Goal: Task Accomplishment & Management: Manage account settings

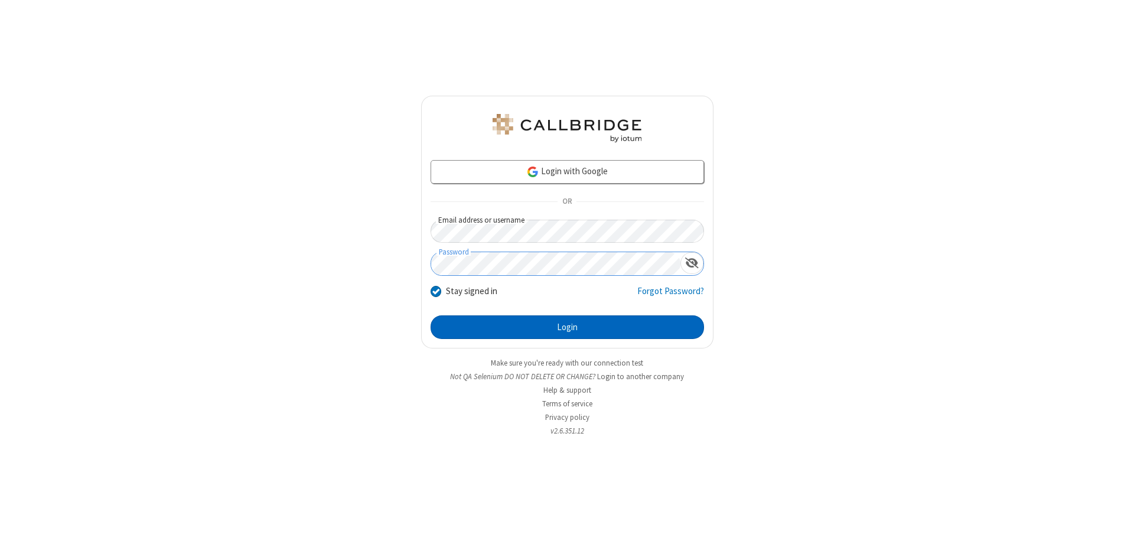
click at [567, 327] on button "Login" at bounding box center [568, 327] width 274 height 24
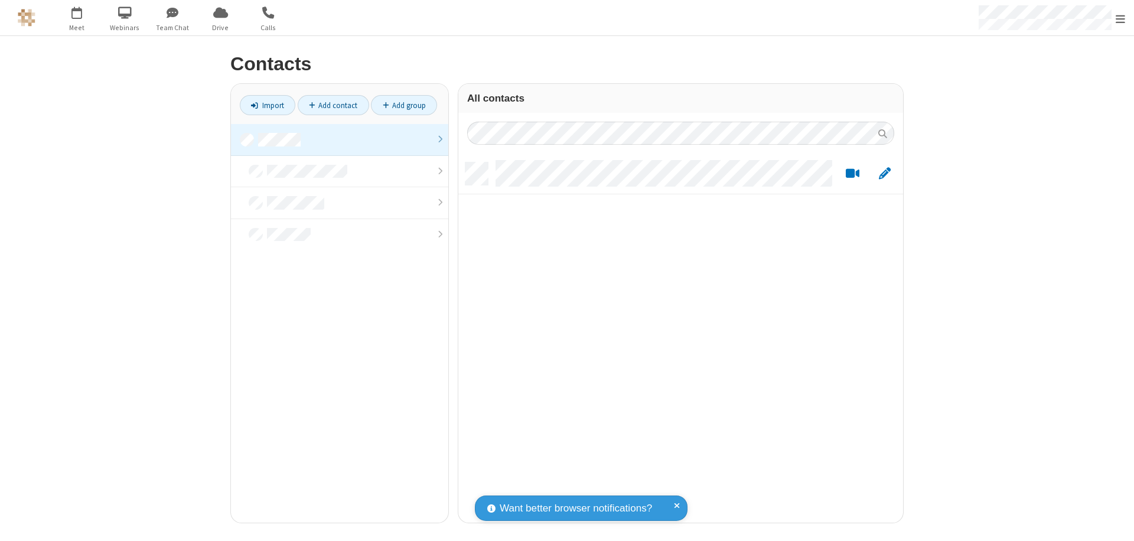
scroll to position [360, 436]
click at [340, 139] on link at bounding box center [339, 140] width 217 height 32
click at [333, 105] on link "Add contact" at bounding box center [333, 105] width 71 height 20
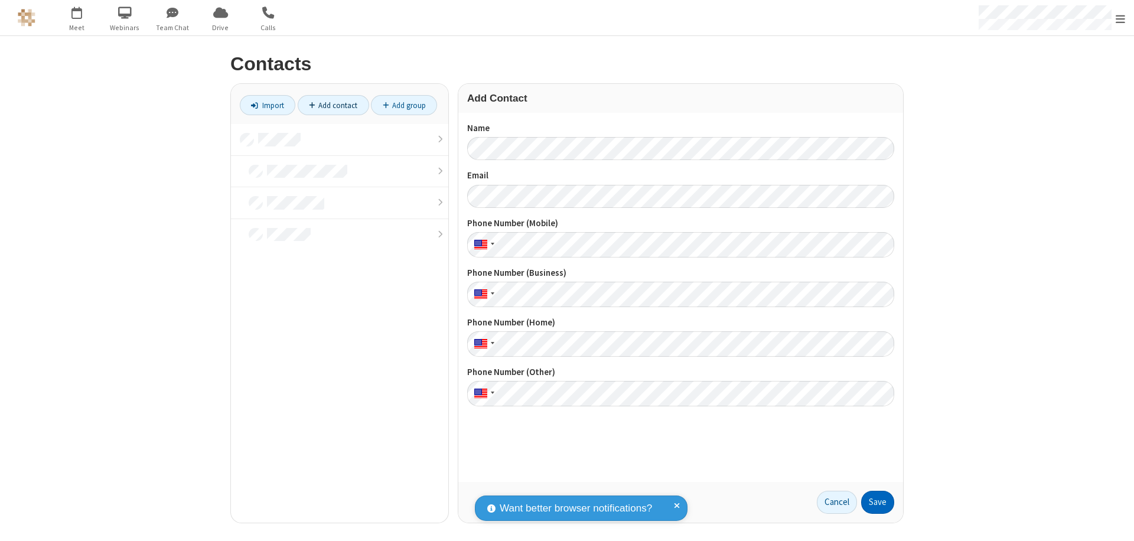
click at [878, 502] on button "Save" at bounding box center [877, 503] width 33 height 24
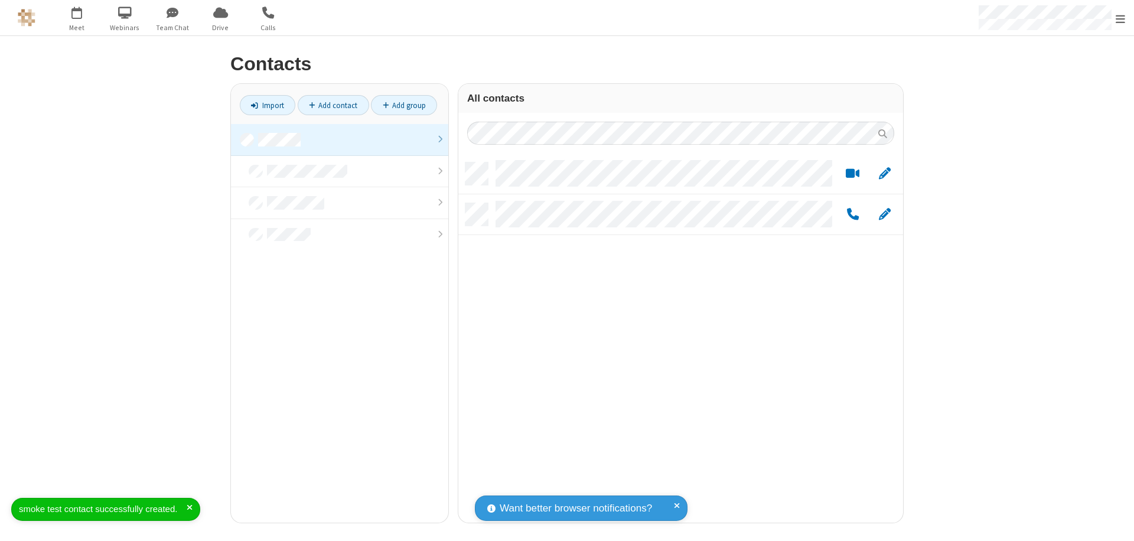
scroll to position [360, 436]
click at [333, 105] on link "Add contact" at bounding box center [333, 105] width 71 height 20
